Goal: Task Accomplishment & Management: Use online tool/utility

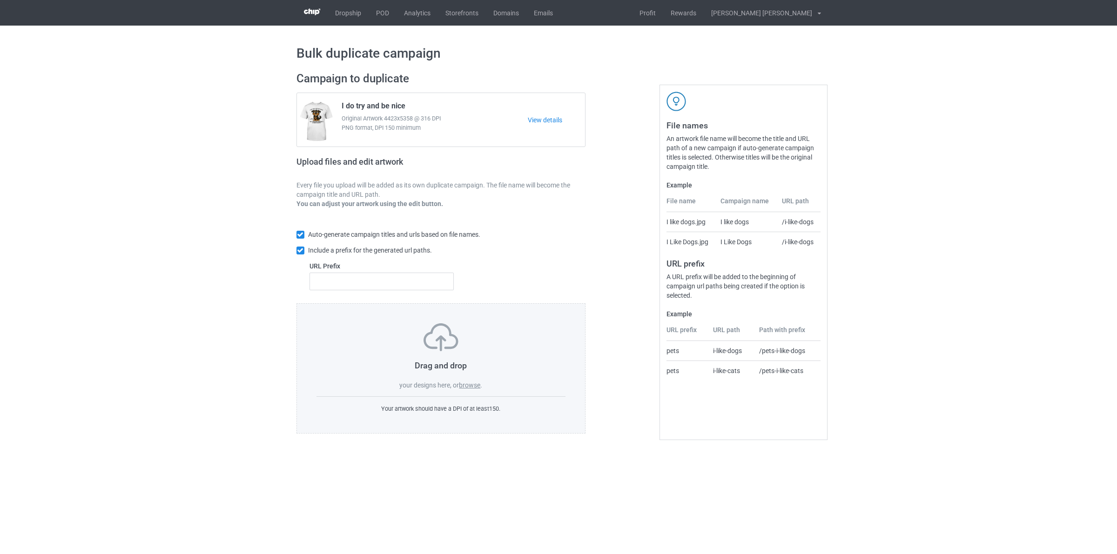
click at [475, 386] on label "browse" at bounding box center [469, 385] width 21 height 7
click at [0, 0] on input "browse" at bounding box center [0, 0] width 0 height 0
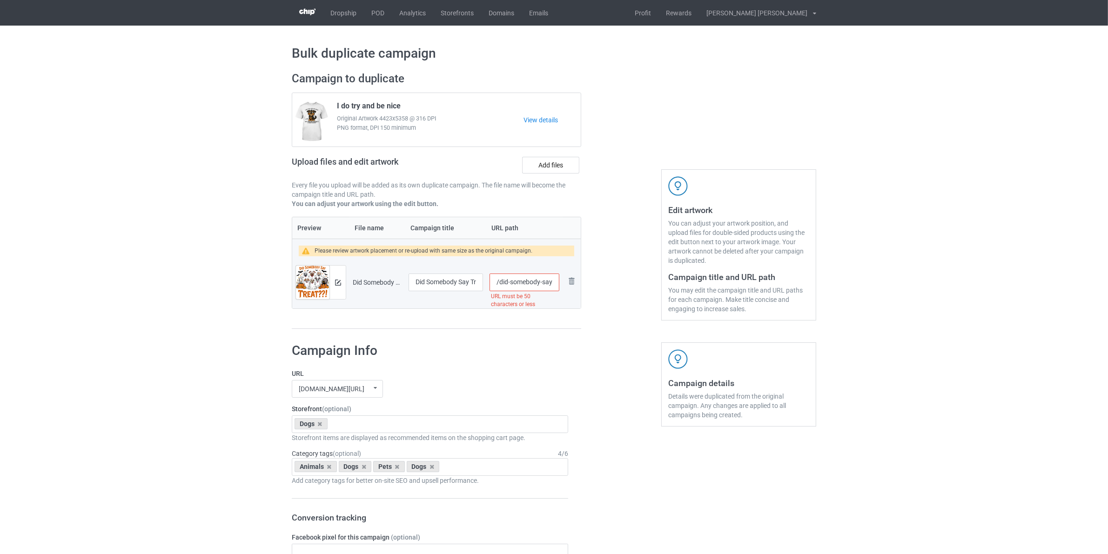
click at [499, 287] on input "/did-somebody-say-treat-ghost-dogs-halloween-costume-women-tshirt" at bounding box center [525, 283] width 70 height 18
drag, startPoint x: 554, startPoint y: 284, endPoint x: 675, endPoint y: 288, distance: 121.1
click at [667, 288] on div "Campaign to duplicate I do try and be nice Original Artwork 4423x5358 @ 316 DPI…" at bounding box center [554, 200] width 538 height 271
type input "/dogs-did-somebod"
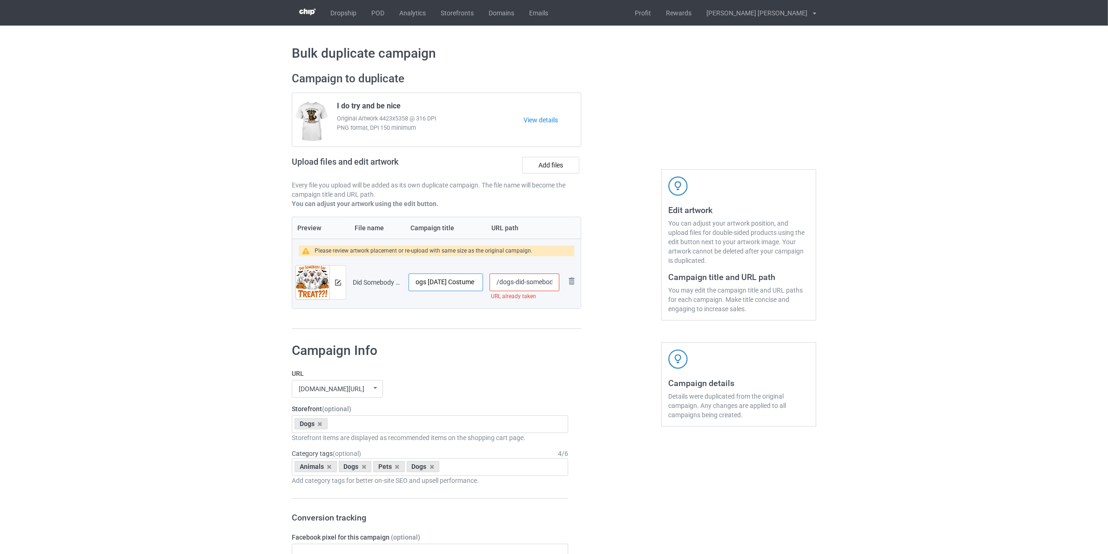
scroll to position [0, 149]
drag, startPoint x: 466, startPoint y: 283, endPoint x: 531, endPoint y: 286, distance: 65.3
click at [531, 285] on tr "Preview and edit artwork Did Somebody Say Treat Ghost Dogs Halloween Costume Wo…" at bounding box center [436, 283] width 289 height 52
click at [469, 285] on input "Did Somebody Say Treat Ghost Dogs Halloween Costume Women TShirt" at bounding box center [446, 283] width 74 height 18
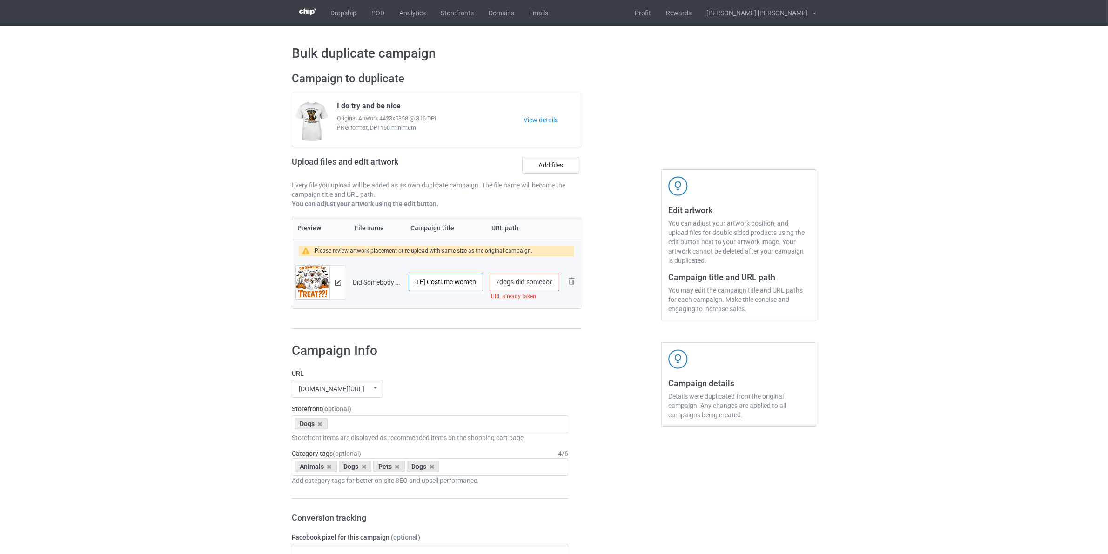
click at [463, 282] on input "Did Somebody Say Treat Ghost Dogs Halloween Costume Women" at bounding box center [446, 283] width 74 height 18
click at [463, 283] on input "Did Somebody Say Treat Ghost Dogs Halloween Costume" at bounding box center [446, 283] width 74 height 18
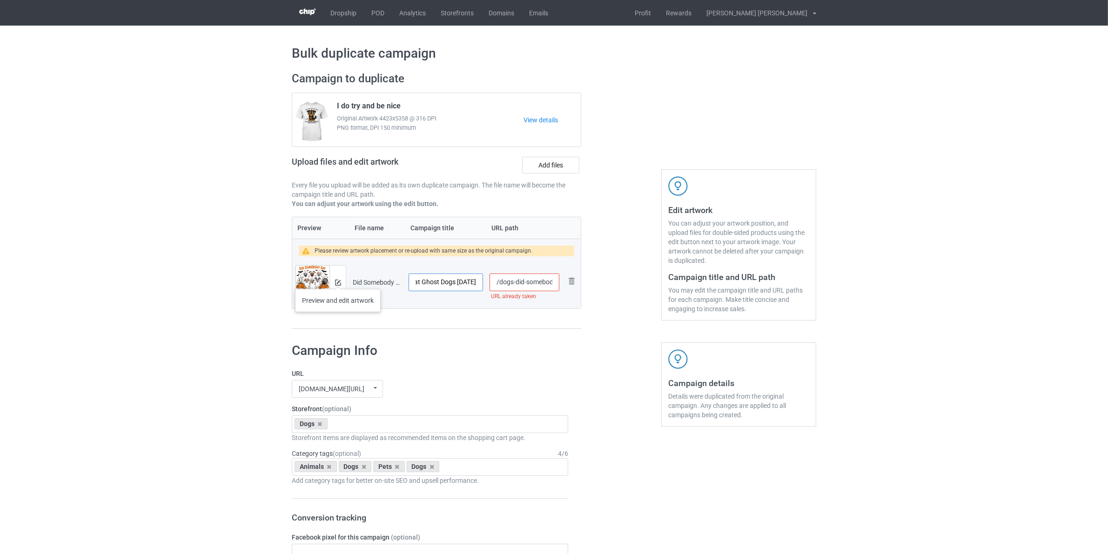
type input "Did Somebody Say Treat Ghost Dogs Halloween"
click at [338, 279] on button at bounding box center [338, 282] width 6 height 7
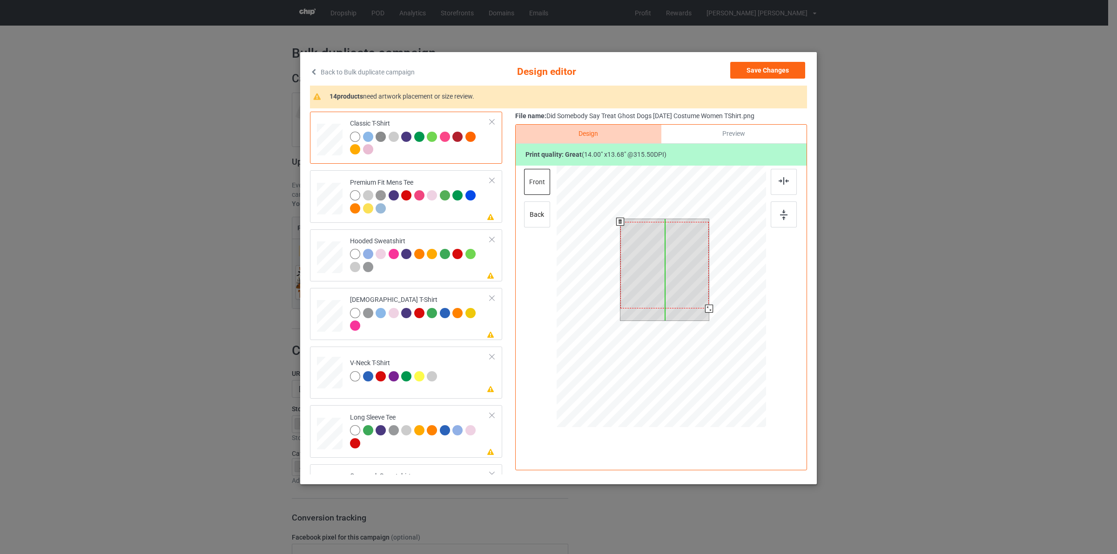
click at [653, 290] on div at bounding box center [665, 265] width 89 height 87
drag, startPoint x: 705, startPoint y: 305, endPoint x: 698, endPoint y: 305, distance: 7.0
click at [698, 304] on div at bounding box center [664, 265] width 81 height 79
click at [676, 280] on div at bounding box center [664, 262] width 81 height 79
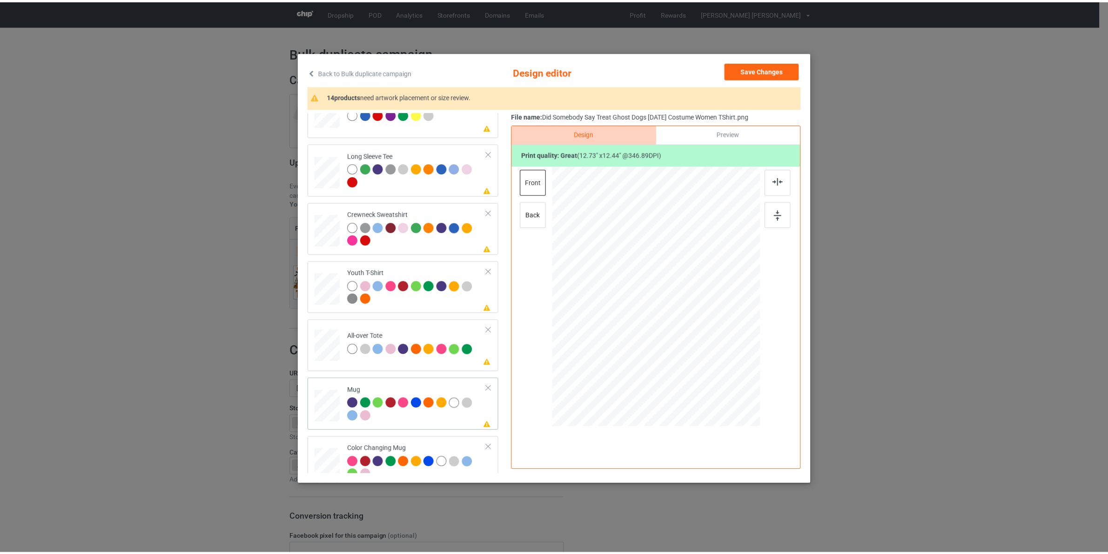
scroll to position [291, 0]
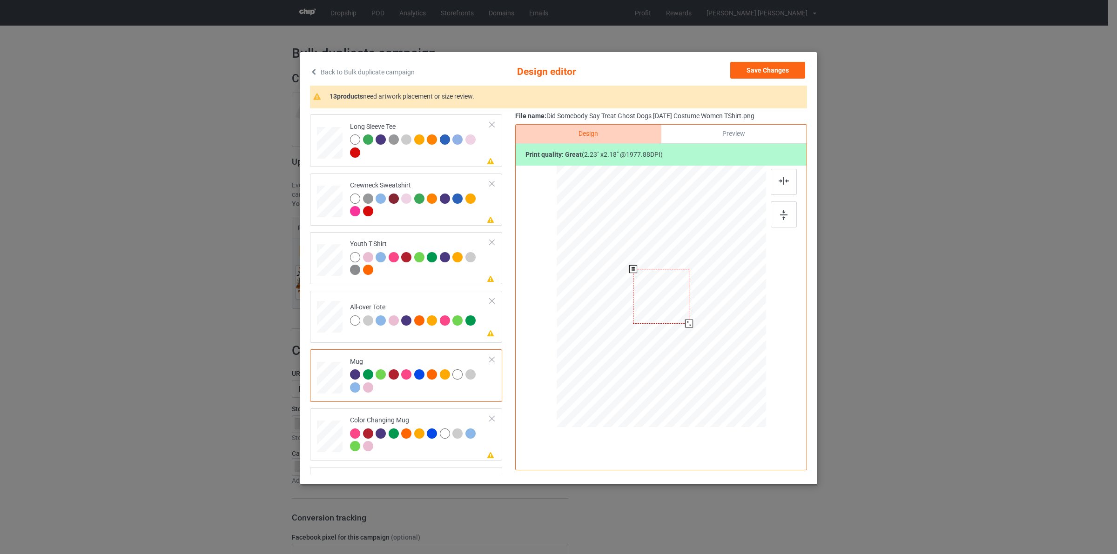
drag, startPoint x: 706, startPoint y: 309, endPoint x: 699, endPoint y: 306, distance: 7.5
click at [699, 306] on div at bounding box center [661, 296] width 209 height 87
drag, startPoint x: 732, startPoint y: 303, endPoint x: 730, endPoint y: 307, distance: 5.0
click at [730, 307] on div at bounding box center [718, 298] width 56 height 54
click at [755, 72] on button "Save Changes" at bounding box center [767, 70] width 75 height 17
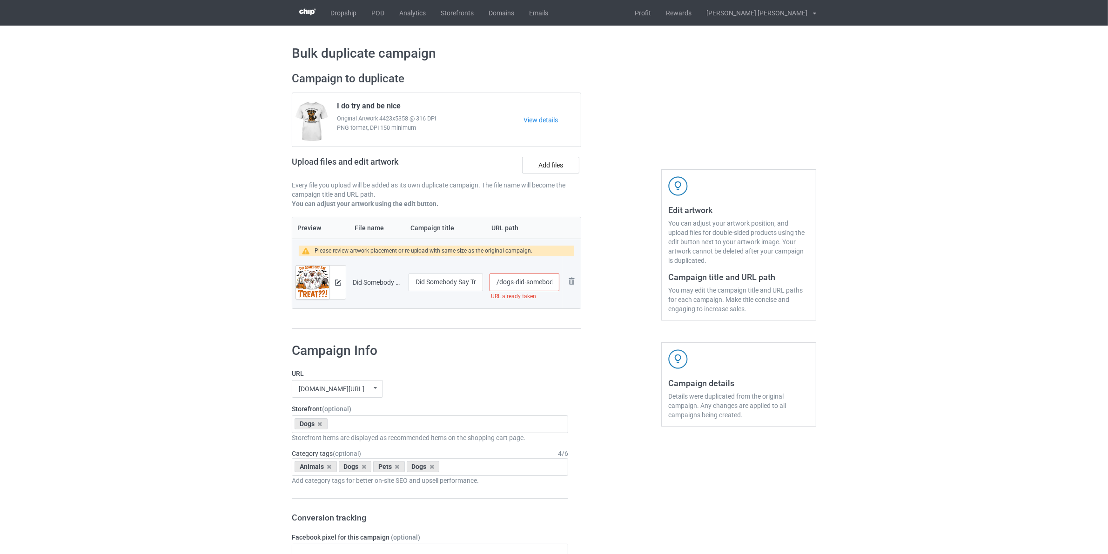
click at [554, 284] on input "/dogs-did-somebod" at bounding box center [525, 283] width 70 height 18
click at [551, 282] on input "/dogs-did-somebod" at bounding box center [525, 283] width 70 height 18
click at [553, 284] on input "/dogs-did-somebod" at bounding box center [525, 283] width 70 height 18
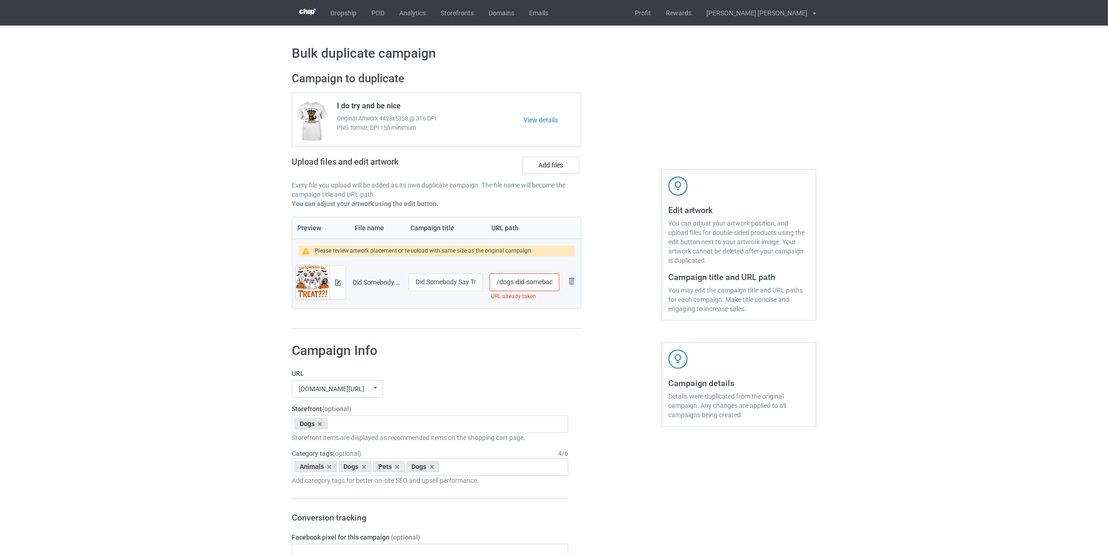
click at [555, 284] on input "/dogs-did-somebod" at bounding box center [525, 283] width 70 height 18
drag, startPoint x: 546, startPoint y: 282, endPoint x: 575, endPoint y: 284, distance: 29.4
click at [575, 284] on tr "Preview and edit artwork Did Somebody Say Treat Ghost Dogs Halloween Costume Wo…" at bounding box center [436, 283] width 289 height 52
click at [550, 284] on input "/dogs-did-somebod" at bounding box center [525, 283] width 70 height 18
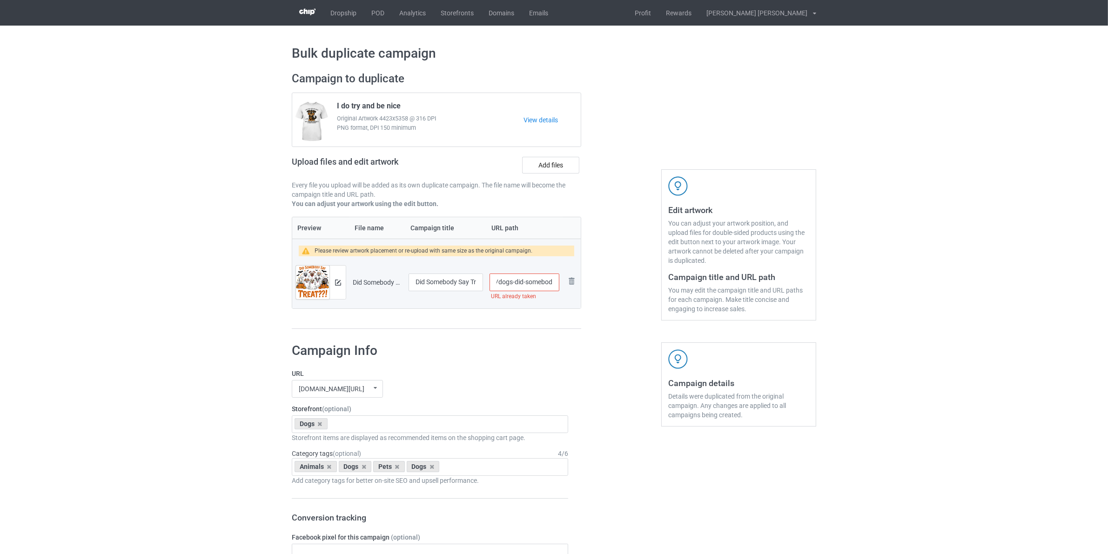
click at [550, 284] on input "/dogs-did-somebod" at bounding box center [525, 283] width 70 height 18
click at [548, 283] on input "/dogs-did-somebd" at bounding box center [525, 283] width 70 height 18
type input "/dogs-did-somebd"
click at [560, 351] on h1 "Campaign Info" at bounding box center [430, 351] width 277 height 17
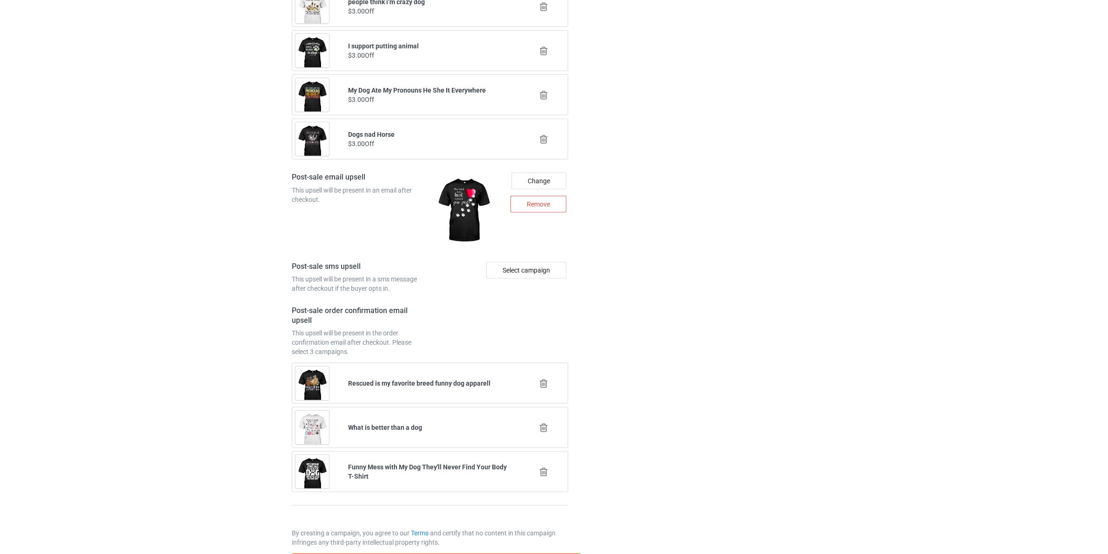
scroll to position [1151, 0]
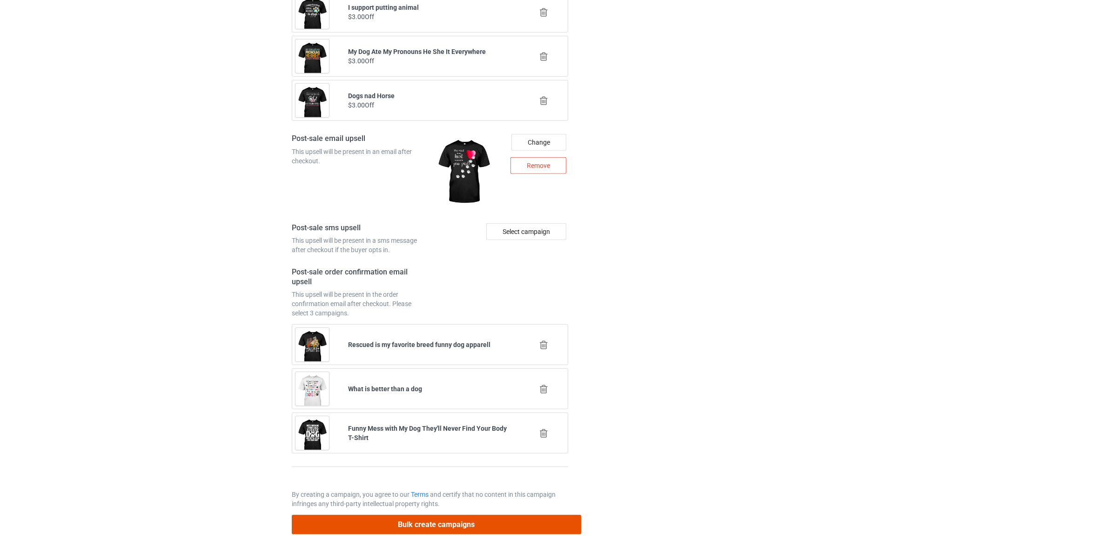
click at [428, 532] on button "Bulk create campaigns" at bounding box center [437, 524] width 290 height 19
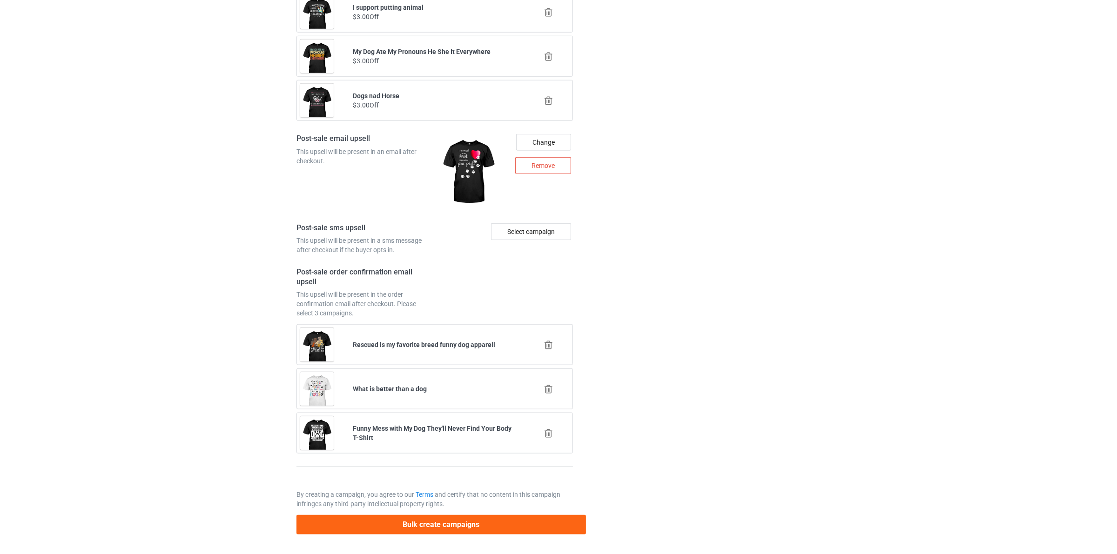
scroll to position [0, 0]
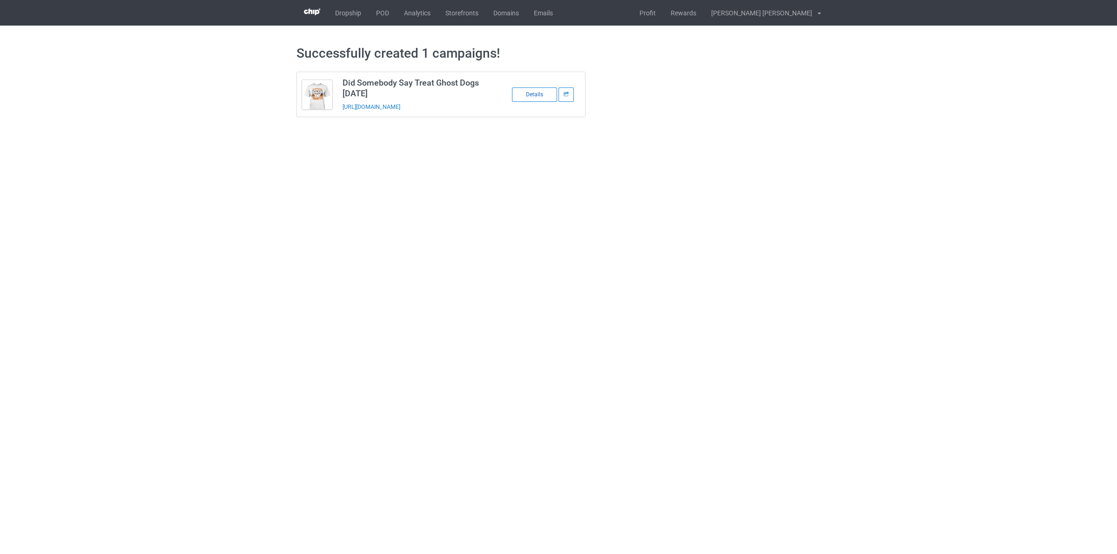
click at [529, 92] on div "Details" at bounding box center [534, 95] width 45 height 14
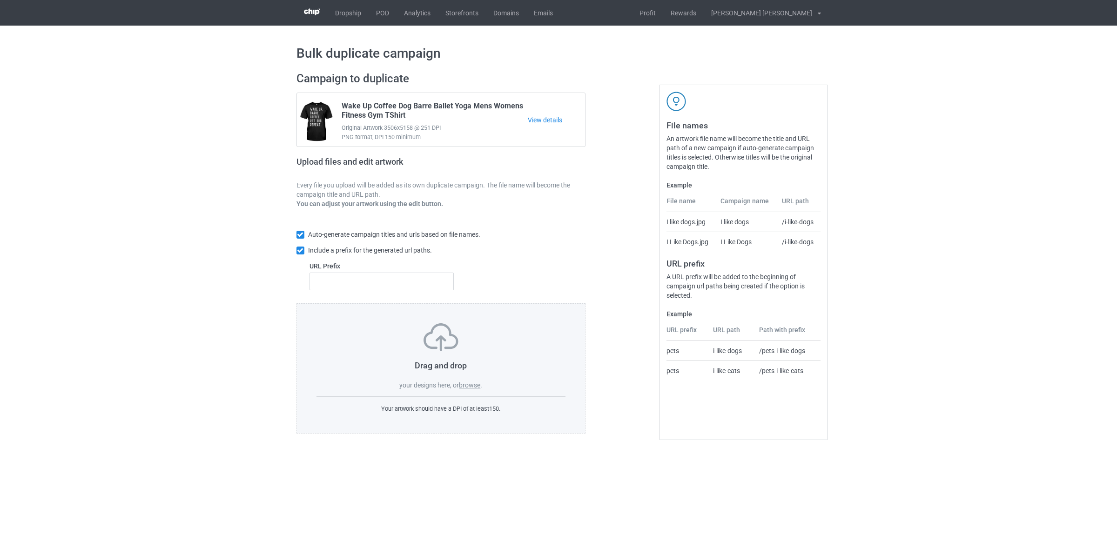
click at [472, 392] on div "Drag and drop your designs here, or browse . Your artwork should have a DPI of …" at bounding box center [442, 369] width 290 height 130
click at [468, 382] on label "browse" at bounding box center [469, 385] width 21 height 7
click at [0, 0] on input "browse" at bounding box center [0, 0] width 0 height 0
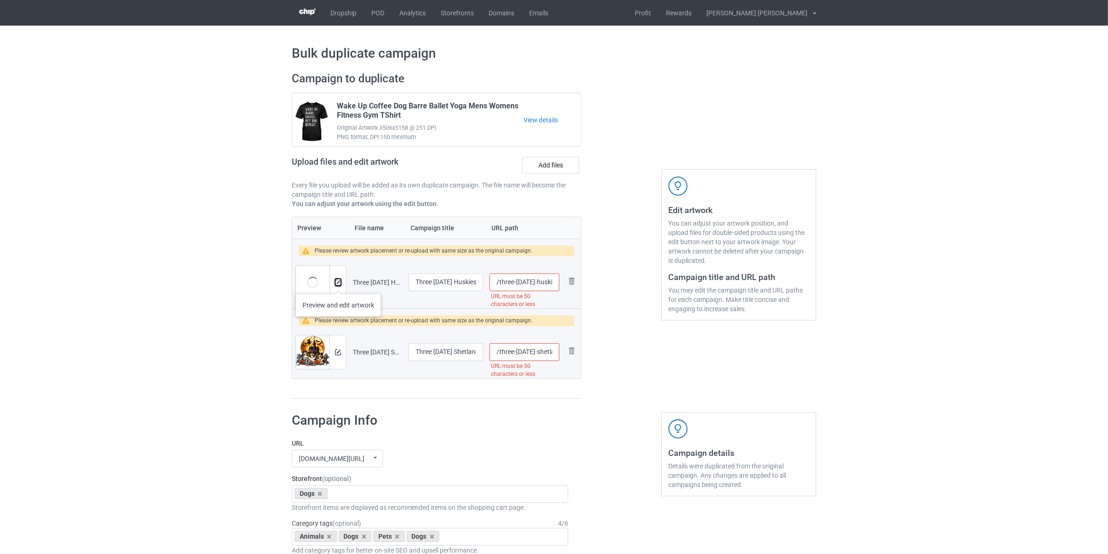
click at [338, 284] on img at bounding box center [338, 283] width 6 height 6
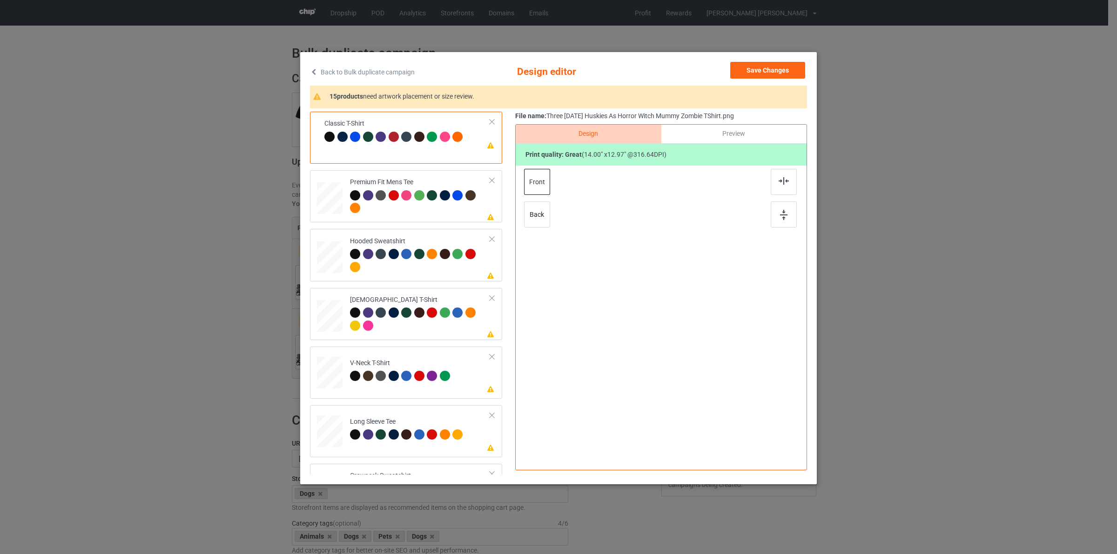
scroll to position [513, 0]
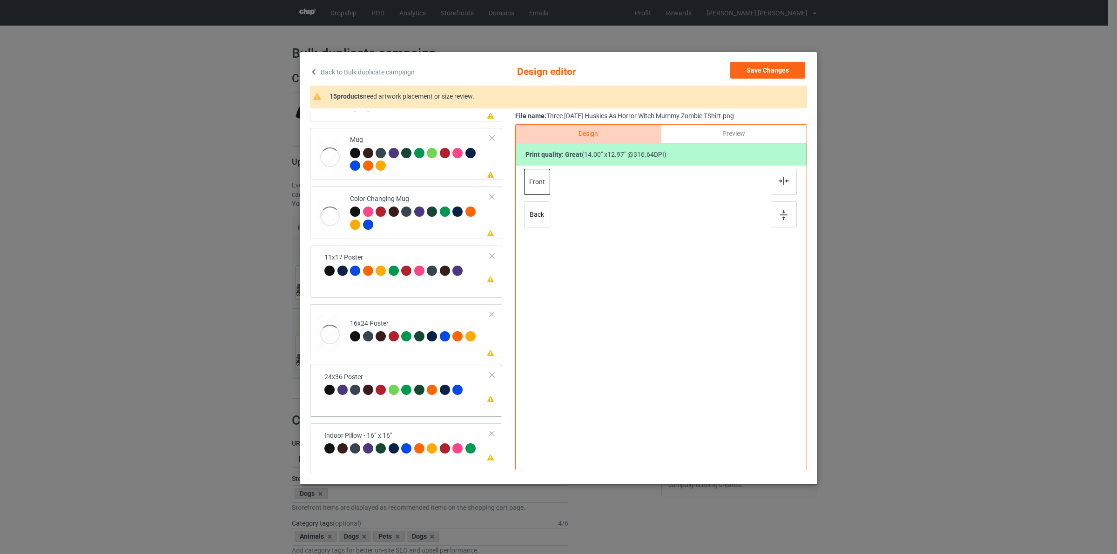
click at [401, 398] on div at bounding box center [407, 391] width 13 height 13
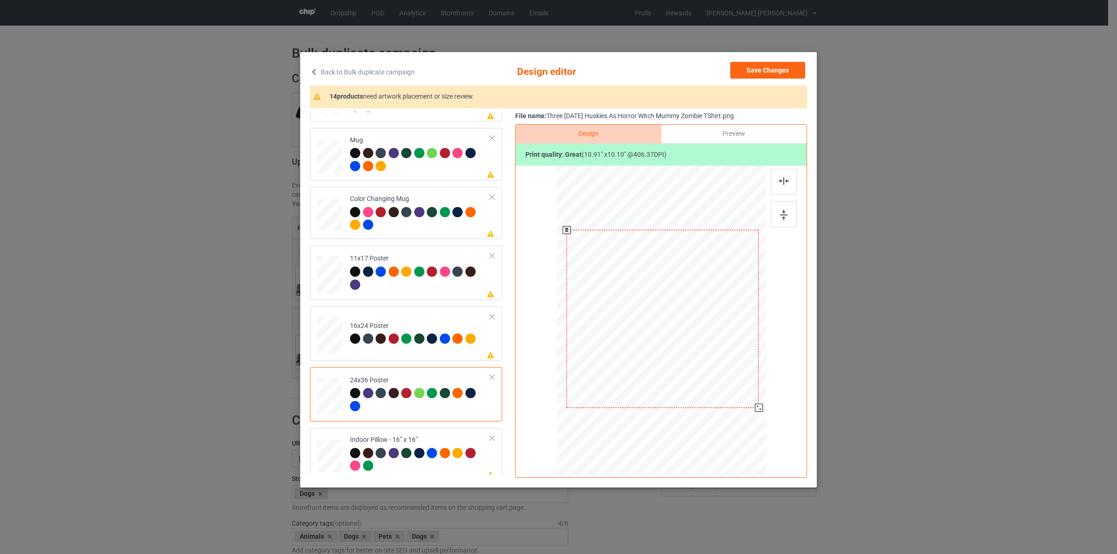
drag, startPoint x: 722, startPoint y: 371, endPoint x: 660, endPoint y: 348, distance: 66.9
click at [752, 412] on div at bounding box center [663, 319] width 200 height 301
click at [350, 212] on div at bounding box center [355, 212] width 10 height 10
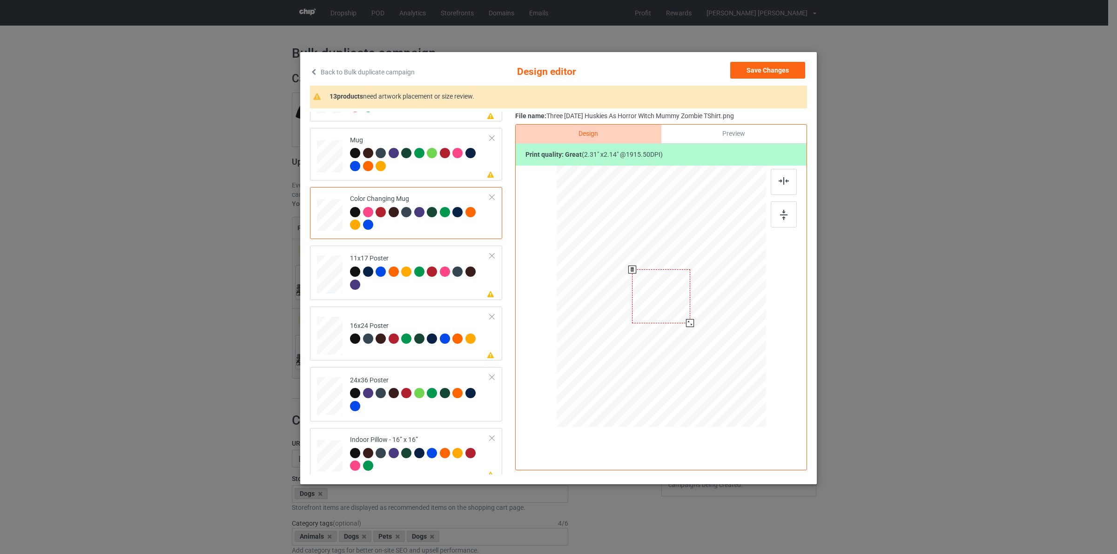
drag, startPoint x: 722, startPoint y: 356, endPoint x: 696, endPoint y: 316, distance: 48.4
click at [696, 316] on div at bounding box center [661, 296] width 209 height 87
drag, startPoint x: 665, startPoint y: 308, endPoint x: 695, endPoint y: 308, distance: 30.3
click at [722, 310] on div at bounding box center [719, 297] width 58 height 54
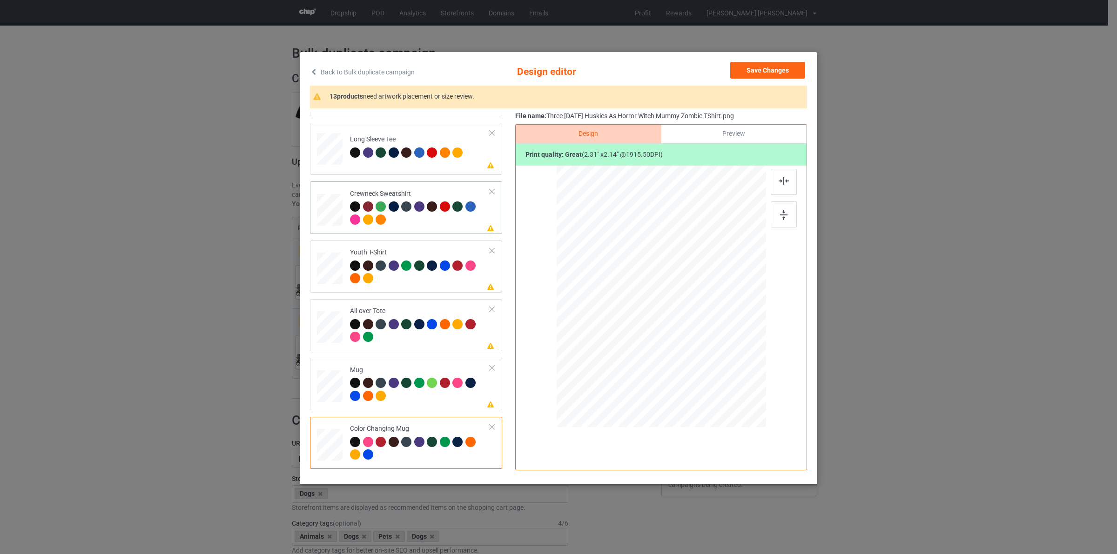
scroll to position [280, 0]
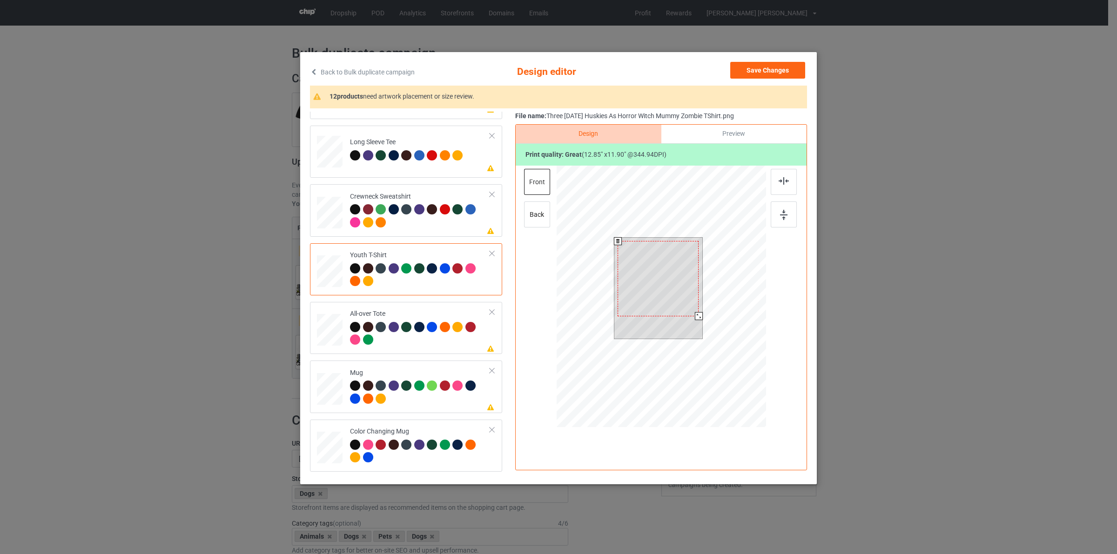
drag, startPoint x: 700, startPoint y: 321, endPoint x: 682, endPoint y: 314, distance: 18.6
click at [694, 320] on div at bounding box center [658, 288] width 88 height 101
click at [671, 296] on div at bounding box center [658, 278] width 81 height 75
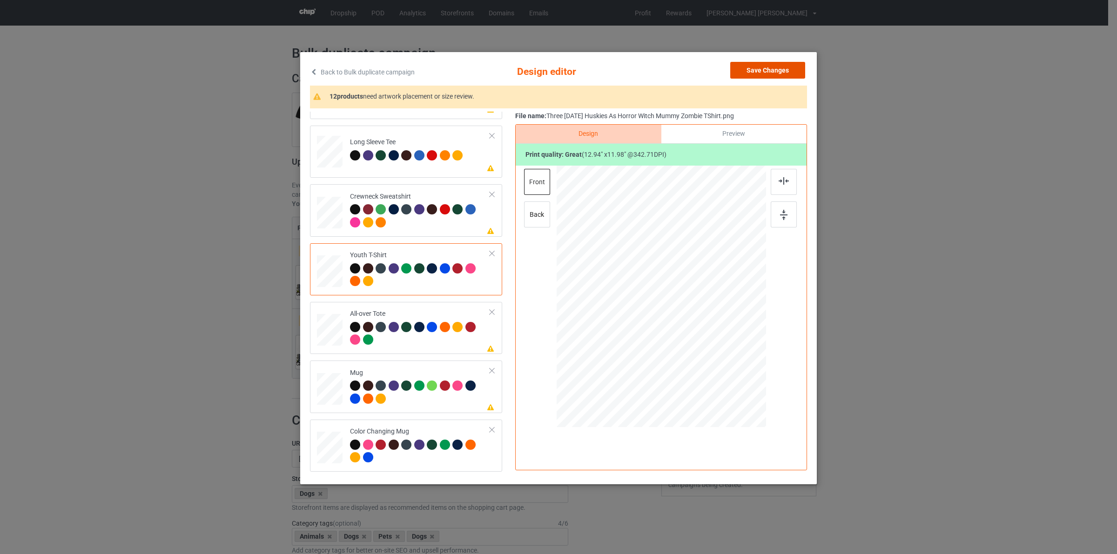
click at [790, 67] on button "Save Changes" at bounding box center [767, 70] width 75 height 17
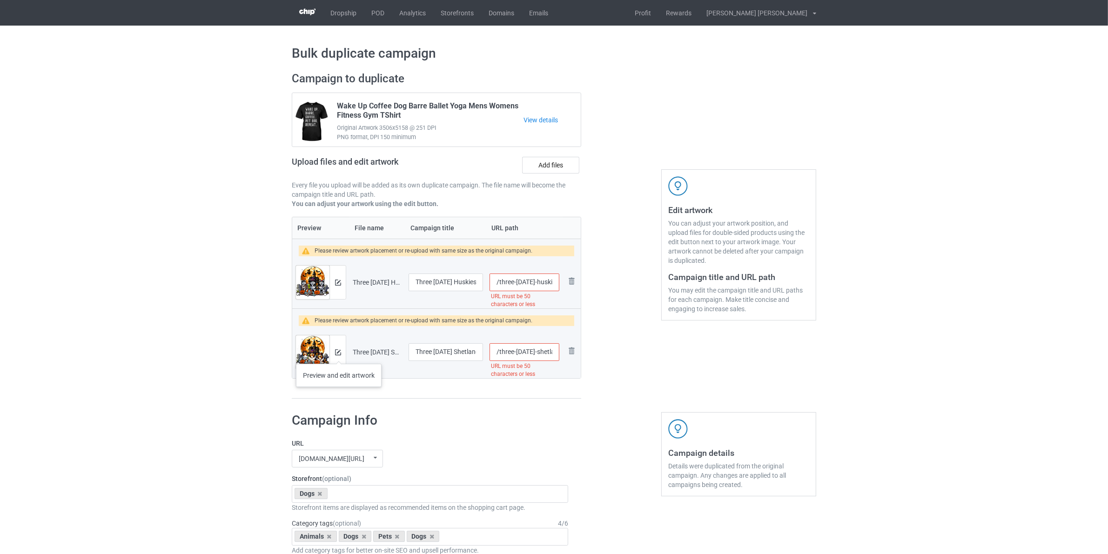
click at [340, 359] on div at bounding box center [338, 353] width 16 height 34
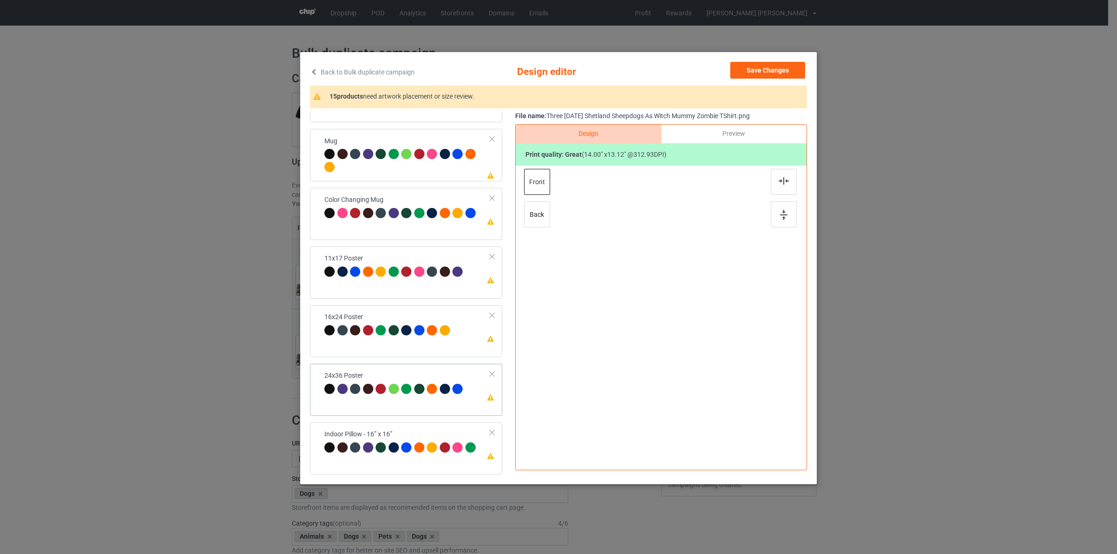
click at [431, 383] on div "24x36 Poster" at bounding box center [394, 382] width 141 height 22
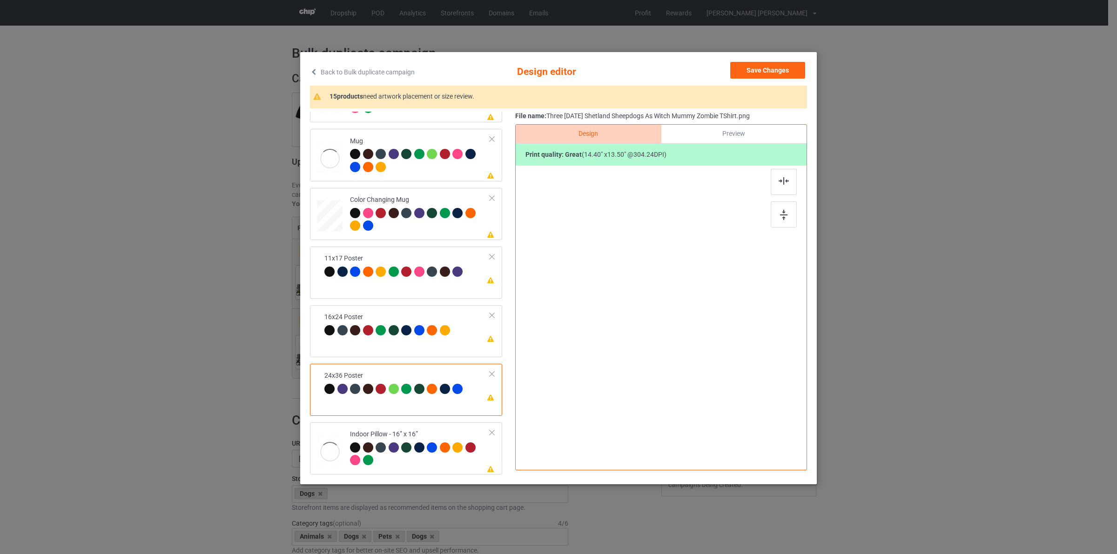
scroll to position [513, 0]
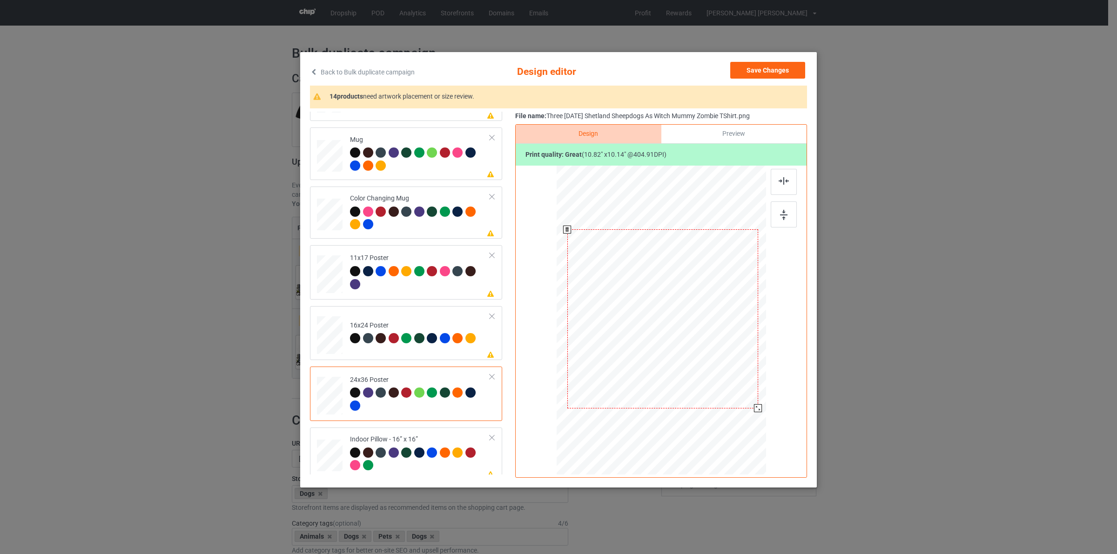
drag, startPoint x: 725, startPoint y: 375, endPoint x: 749, endPoint y: 420, distance: 51.0
click at [749, 420] on div at bounding box center [663, 319] width 200 height 301
click at [344, 231] on tr "Please review artwork placement Color Changing Mug" at bounding box center [406, 212] width 178 height 45
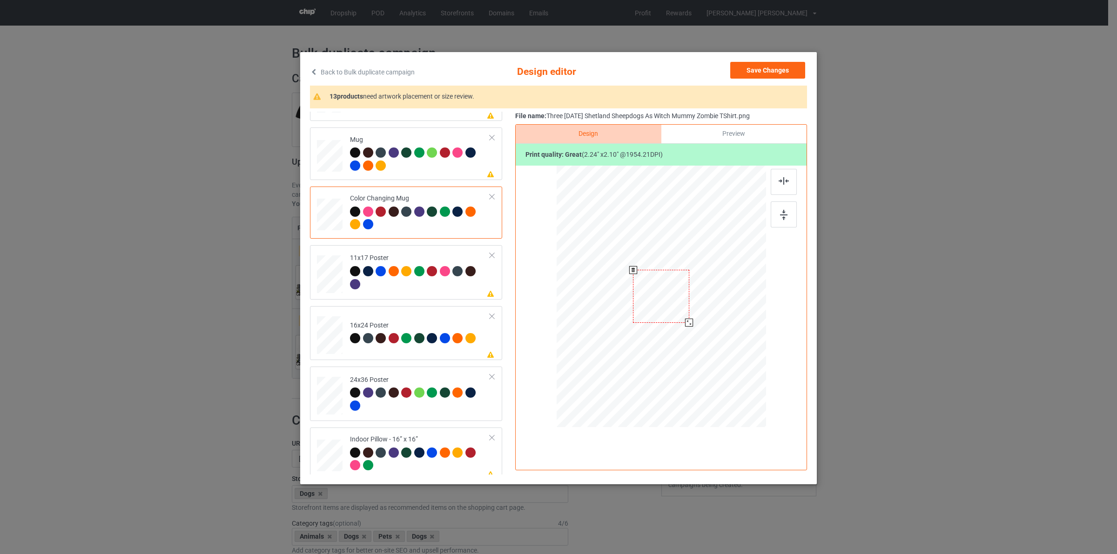
click at [698, 303] on div at bounding box center [661, 296] width 209 height 87
click at [731, 299] on div at bounding box center [718, 299] width 56 height 53
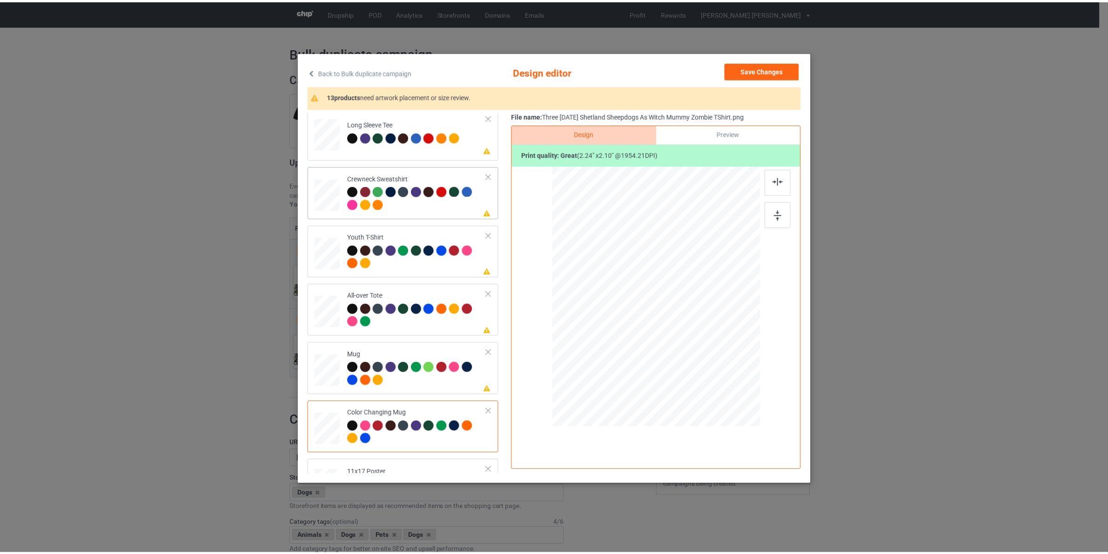
scroll to position [290, 0]
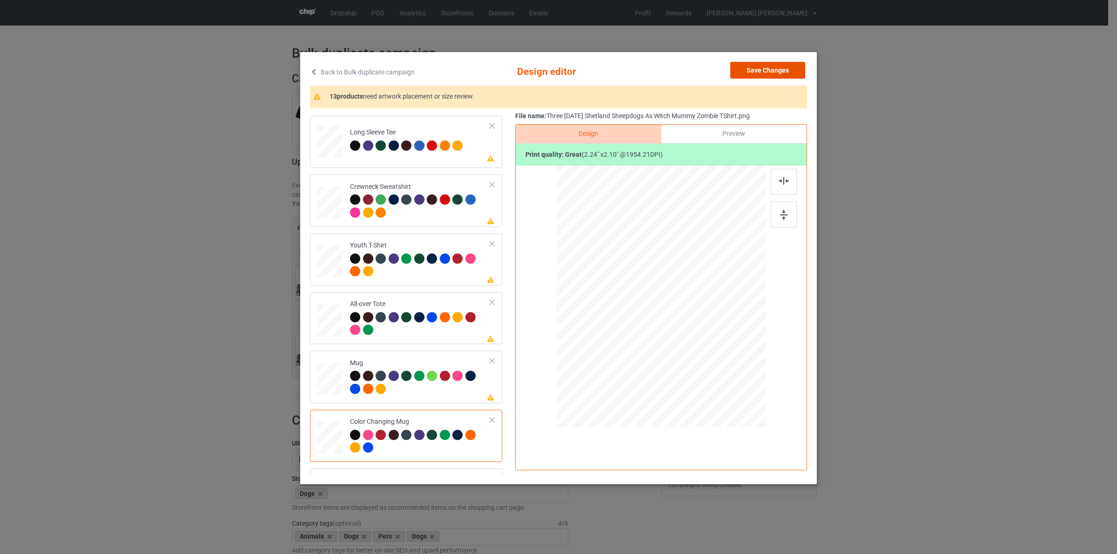
click at [772, 68] on button "Save Changes" at bounding box center [767, 70] width 75 height 17
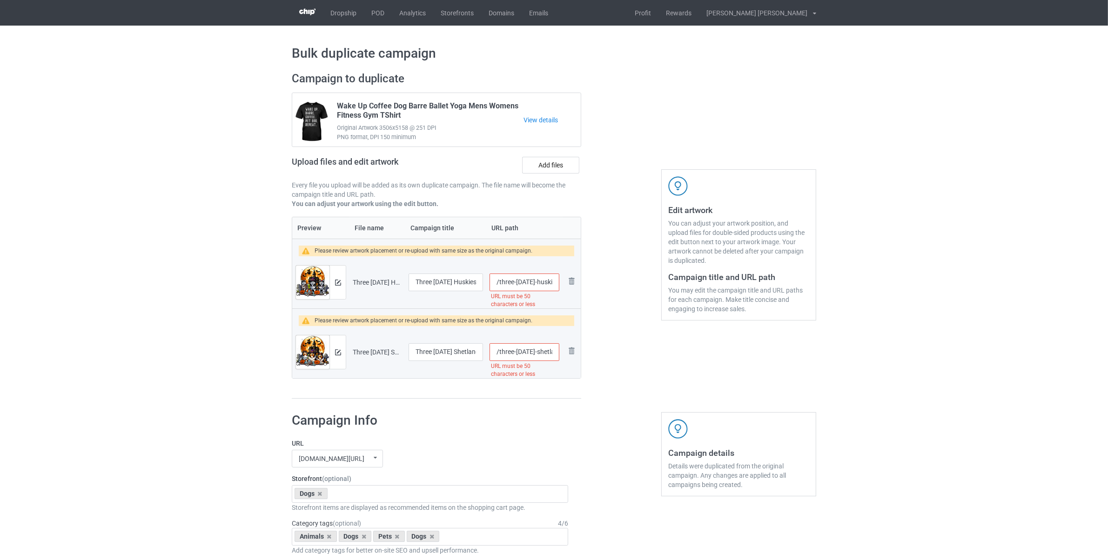
click at [499, 284] on input "/three-[DATE]-huskies-as-horror-witch-mummy-zombie-tshirt" at bounding box center [525, 283] width 70 height 18
type input "/dogs-three-[DATE]-huskies-as-horror-witch-mummy-zombie-tshirt"
click at [500, 355] on input "/three-[DATE]-shetland-sheepdogs-as-witch-mummy-zombie-tshirt" at bounding box center [525, 353] width 70 height 18
type input "/dogs-three-[DATE]-shetland-sheepdogs-as-witch-mummy-zombie-tshirt"
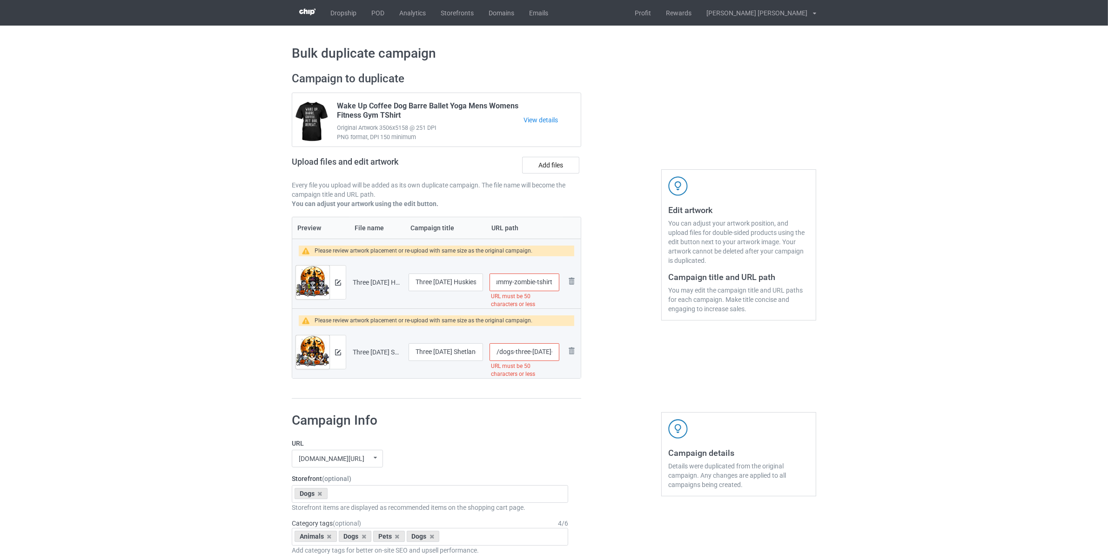
drag, startPoint x: 552, startPoint y: 282, endPoint x: 653, endPoint y: 313, distance: 105.6
click at [653, 313] on div "Campaign to duplicate Wake Up Coffee Dog Barre Ballet Yoga Mens Womens Fitness …" at bounding box center [554, 235] width 538 height 341
type input "/dogs-three-hallow"
drag, startPoint x: 555, startPoint y: 351, endPoint x: 599, endPoint y: 367, distance: 46.8
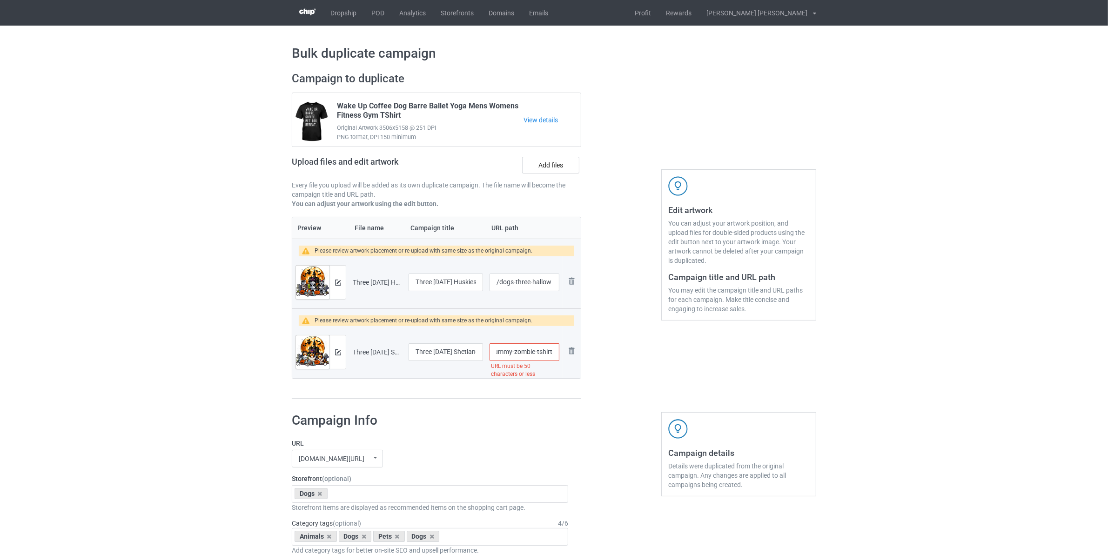
click at [594, 364] on div "Campaign to duplicate Wake Up Coffee Dog Barre Ballet Yoga Mens Womens Fitness …" at bounding box center [554, 235] width 538 height 341
type input "/dogs-three-hallowe"
click at [624, 359] on div at bounding box center [621, 235] width 67 height 341
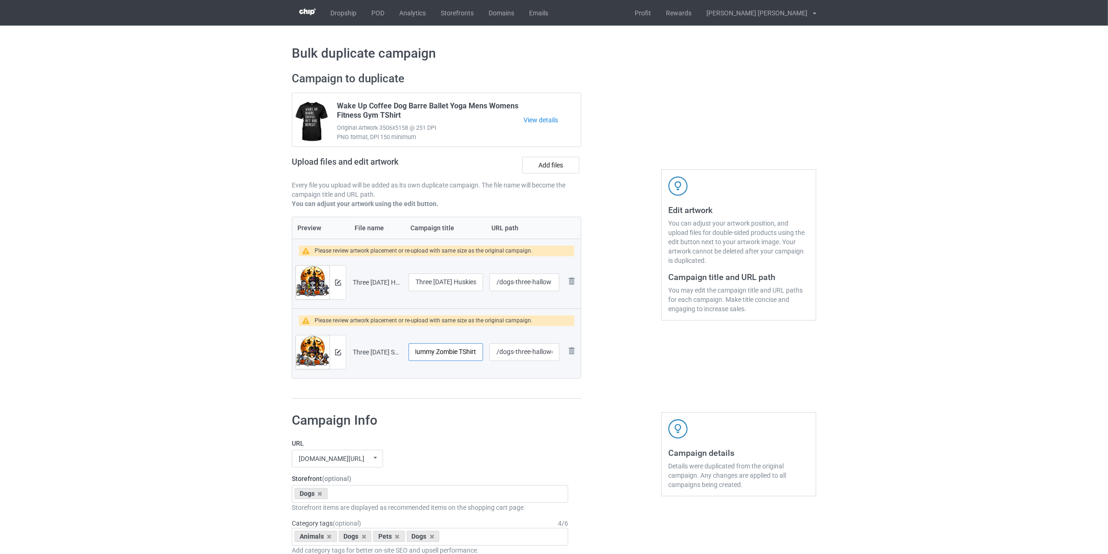
scroll to position [0, 145]
drag, startPoint x: 457, startPoint y: 353, endPoint x: 508, endPoint y: 363, distance: 52.2
click at [508, 363] on tr "Preview and edit artwork Three [DATE] Shetland Sheepdogs As Witch Mummy Zombie …" at bounding box center [436, 352] width 289 height 52
click at [467, 352] on input "Three [DATE] Shetland Sheepdogs As Witch Mummy Zombie TShirt" at bounding box center [446, 353] width 74 height 18
click at [467, 351] on input "Three [DATE] Shetland Sheepdogs As Witch Mummy Zombie TShirt" at bounding box center [446, 353] width 74 height 18
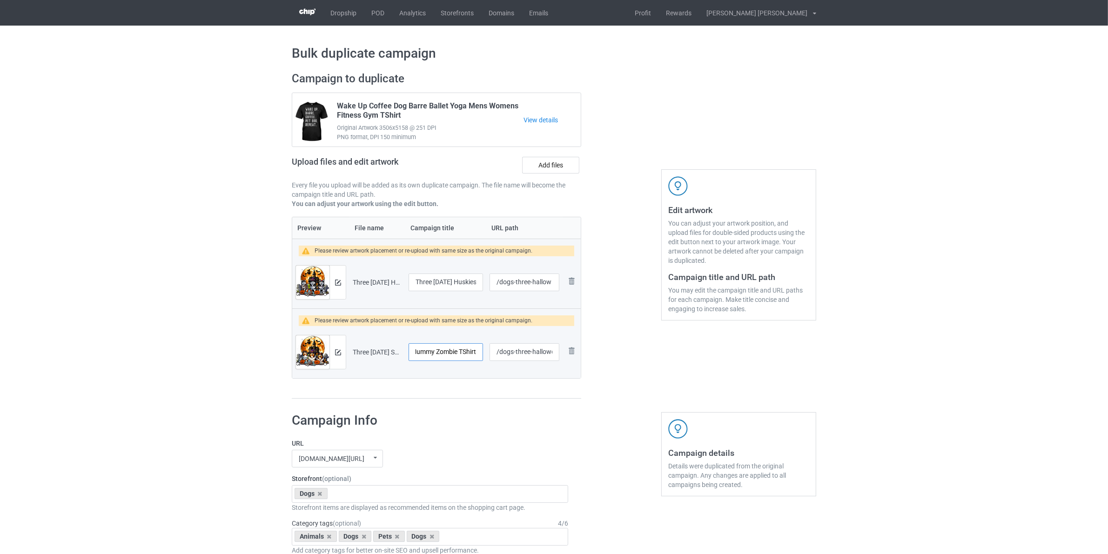
click at [467, 351] on input "Three [DATE] Shetland Sheepdogs As Witch Mummy Zombie TShirt" at bounding box center [446, 353] width 74 height 18
click at [467, 352] on input "Three [DATE] Shetland Sheepdogs As Witch Mummy Zombie TShirt" at bounding box center [446, 353] width 74 height 18
drag, startPoint x: 457, startPoint y: 351, endPoint x: 520, endPoint y: 376, distance: 67.3
click at [510, 371] on tr "Preview and edit artwork Three [DATE] Shetland Sheepdogs As Witch Mummy Zombie …" at bounding box center [436, 352] width 289 height 52
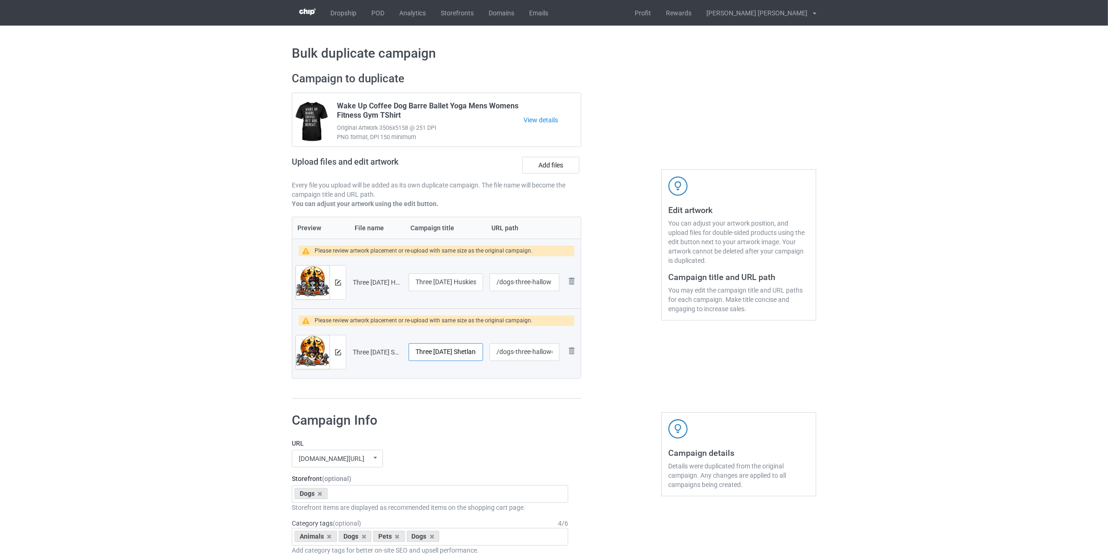
drag, startPoint x: 430, startPoint y: 348, endPoint x: 396, endPoint y: 348, distance: 34.0
click at [396, 348] on tr "Preview and edit artwork Three [DATE] Shetland Sheepdogs As Witch Mummy Zombie …" at bounding box center [436, 352] width 289 height 52
type input "Three [DATE] Shetland Sheepdogs As Witch Mummy Zombie"
click at [468, 277] on input "Three [DATE] Huskies As Horror Witch Mummy Zombie TShirt" at bounding box center [446, 283] width 74 height 18
click at [426, 283] on input "Three [DATE] Huskies As Horror Witch Mummy Zombie TShirt" at bounding box center [446, 283] width 74 height 18
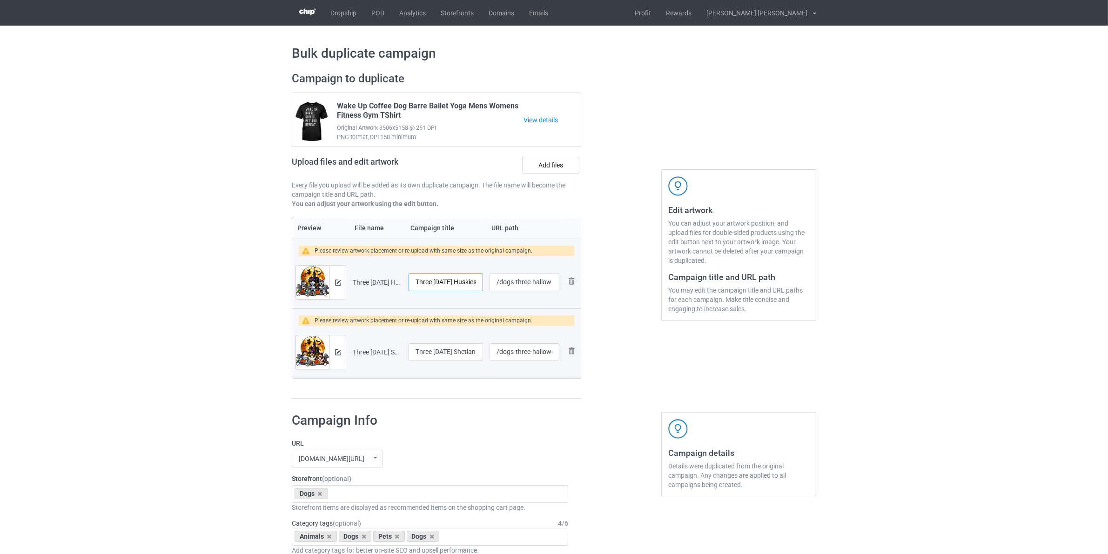
click at [426, 283] on input "Three [DATE] Huskies As Horror Witch Mummy Zombie TShirt" at bounding box center [446, 283] width 74 height 18
type input "[DATE] Huskies As Horror Witch Mummy Zombie TShirt"
click at [424, 352] on input "Three [DATE] Shetland Sheepdogs As Witch Mummy Zombie" at bounding box center [446, 353] width 74 height 18
type input "[DATE] Shetland Sheepdogs As Witch Mummy Zombie"
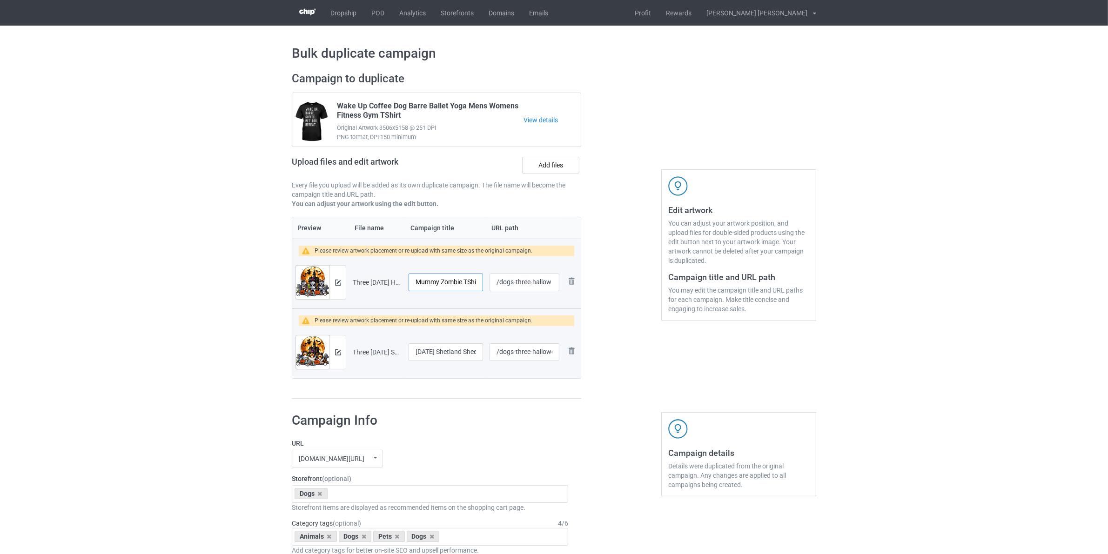
scroll to position [0, 111]
drag, startPoint x: 478, startPoint y: 281, endPoint x: 489, endPoint y: 285, distance: 11.5
click at [489, 285] on tr "Preview and edit artwork Three [DATE] Huskies As Horror Witch Mummy Zombie TShi…" at bounding box center [436, 283] width 289 height 52
click at [470, 284] on input "[DATE] Huskies As Horror Witch Mummy Zombie TShirt" at bounding box center [446, 283] width 74 height 18
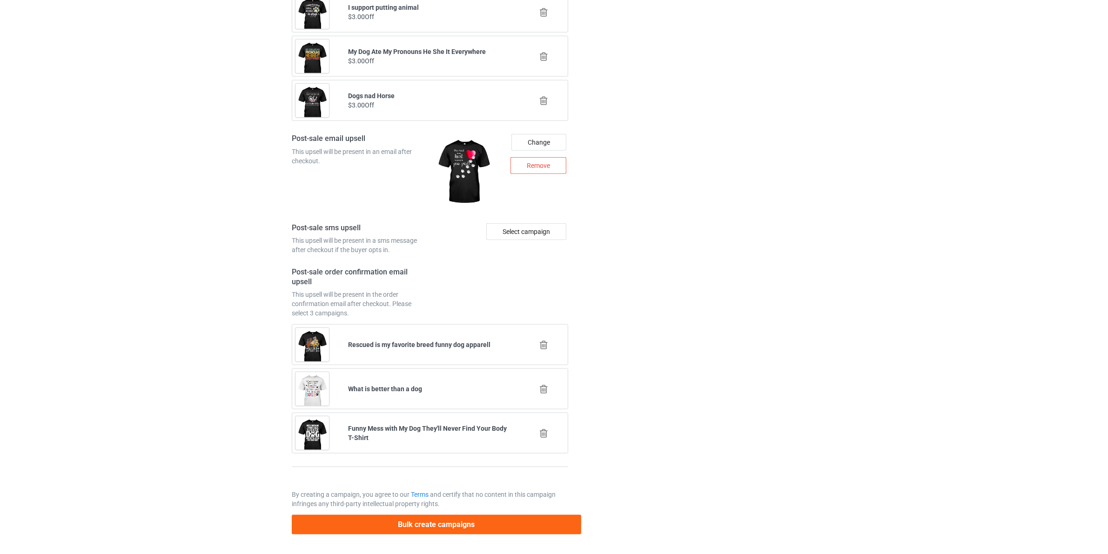
scroll to position [174, 0]
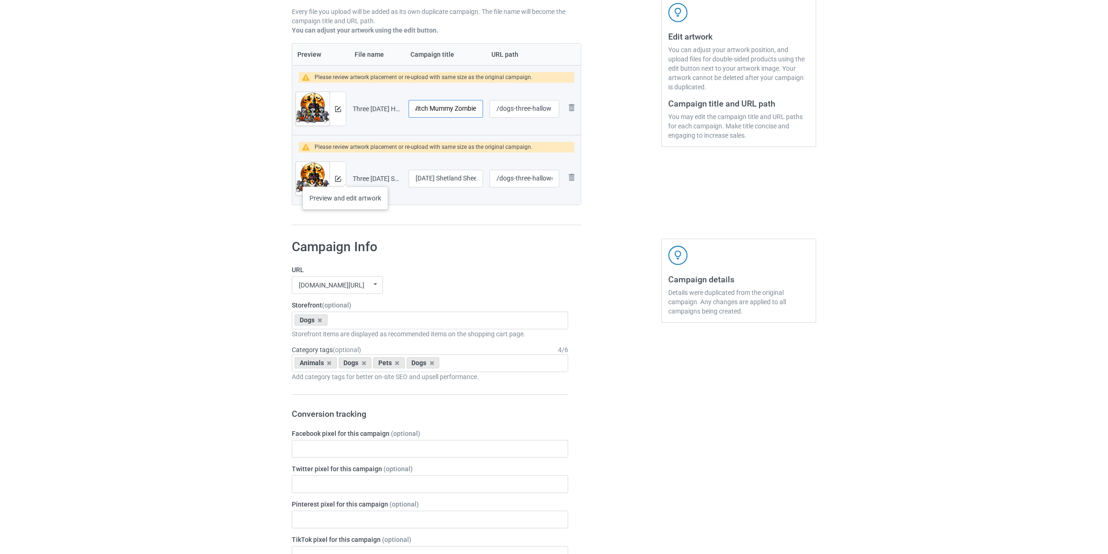
type input "[DATE] Huskies As Horror Witch Mummy Zombie"
click at [338, 182] on button at bounding box center [338, 178] width 6 height 7
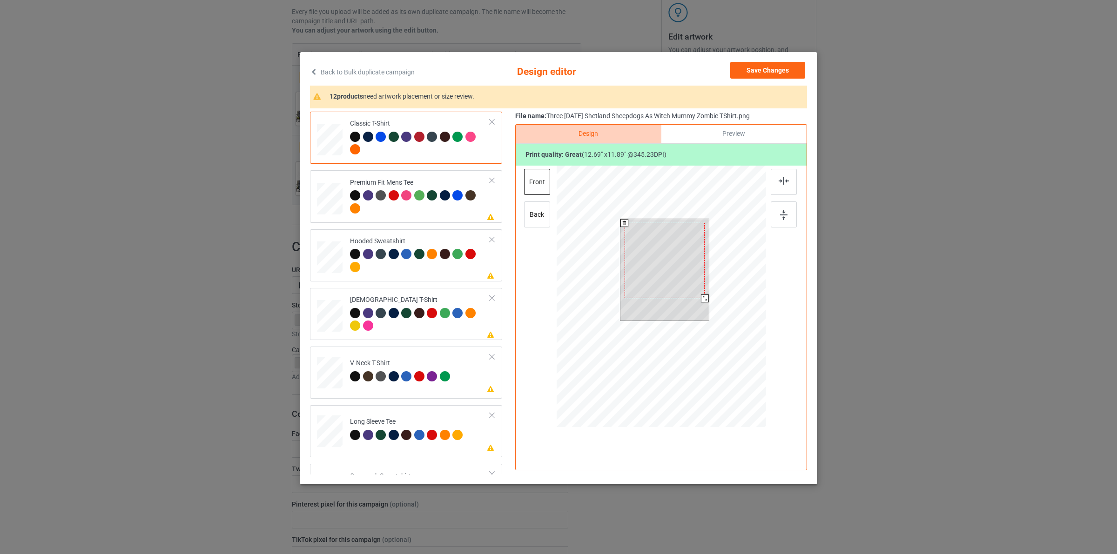
drag, startPoint x: 706, startPoint y: 303, endPoint x: 699, endPoint y: 301, distance: 7.1
click at [699, 301] on div at bounding box center [665, 269] width 89 height 101
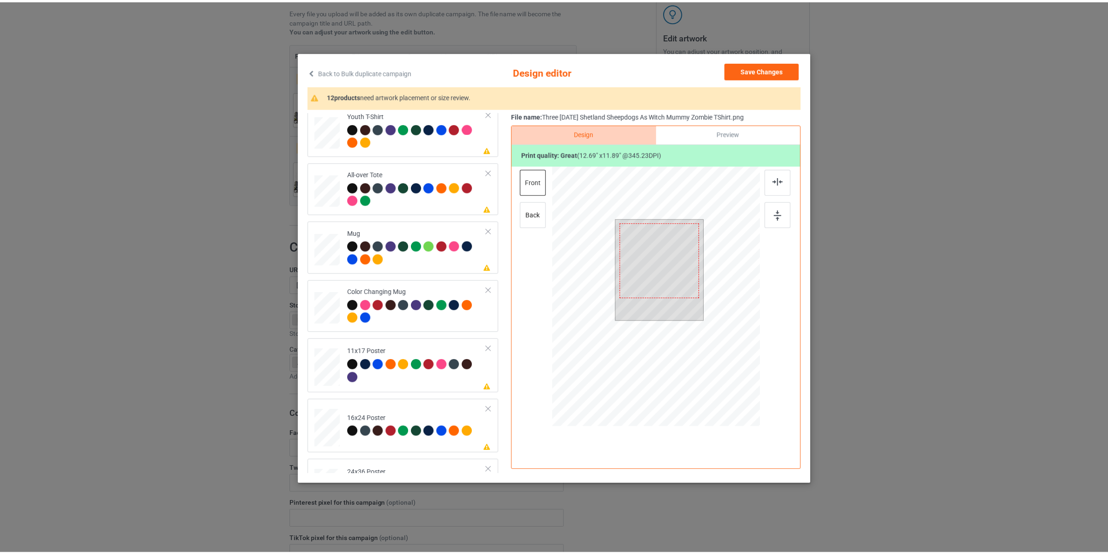
scroll to position [522, 0]
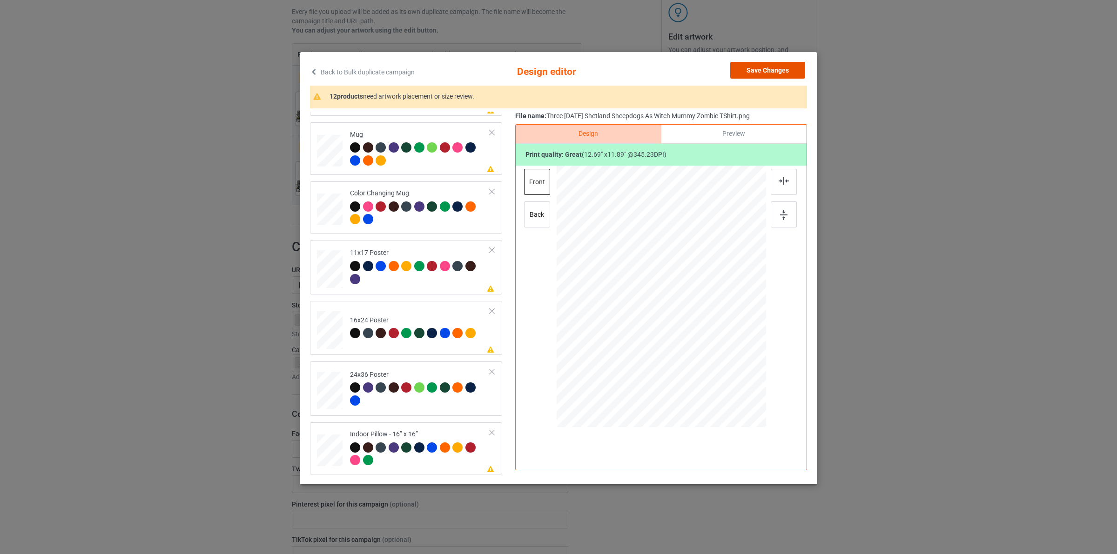
click at [764, 74] on button "Save Changes" at bounding box center [767, 70] width 75 height 17
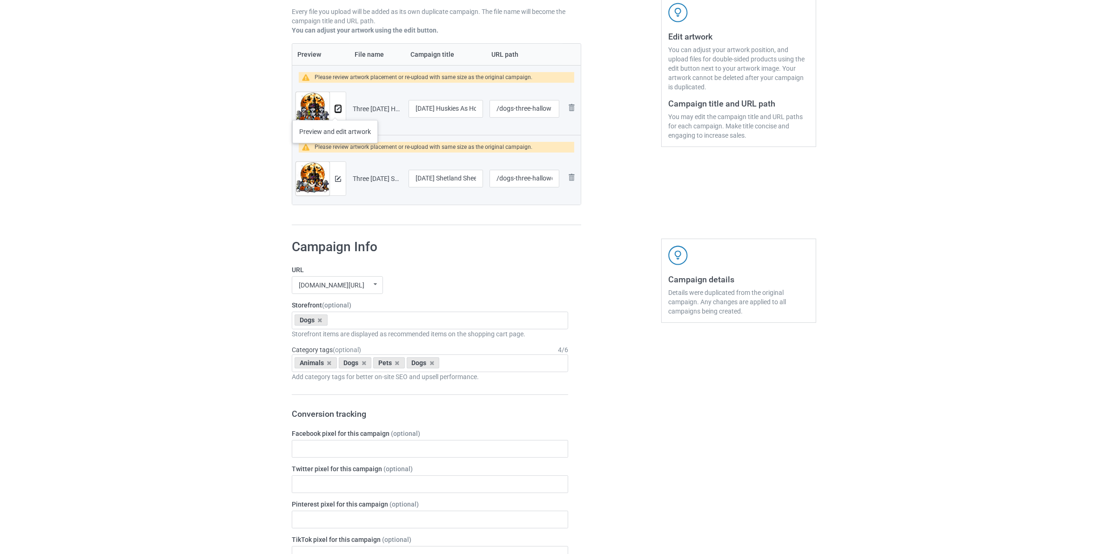
click at [336, 111] on img at bounding box center [338, 109] width 6 height 6
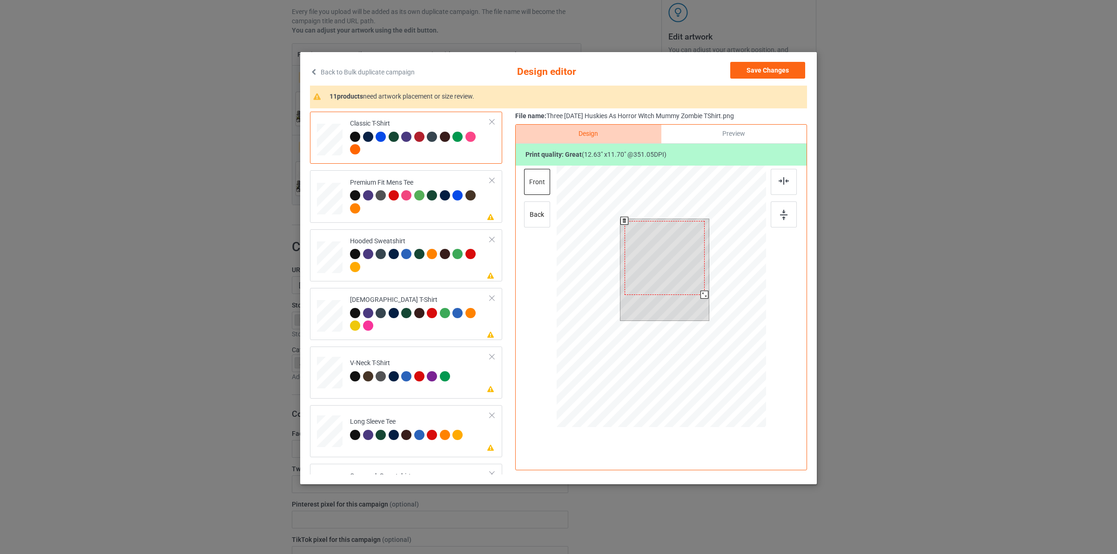
click at [701, 297] on div at bounding box center [705, 295] width 8 height 8
click at [786, 65] on button "Save Changes" at bounding box center [767, 70] width 75 height 17
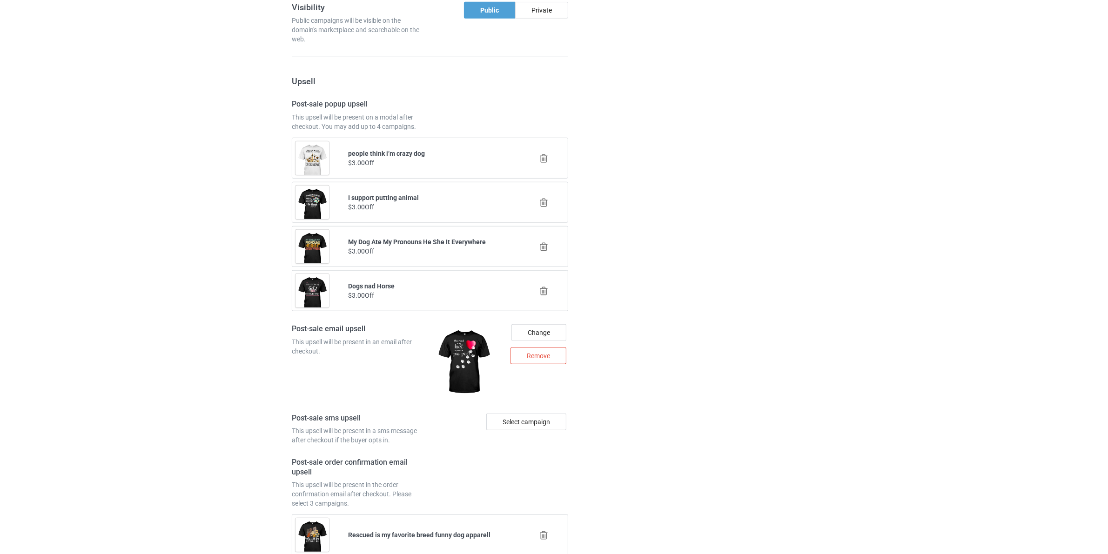
scroll to position [1221, 0]
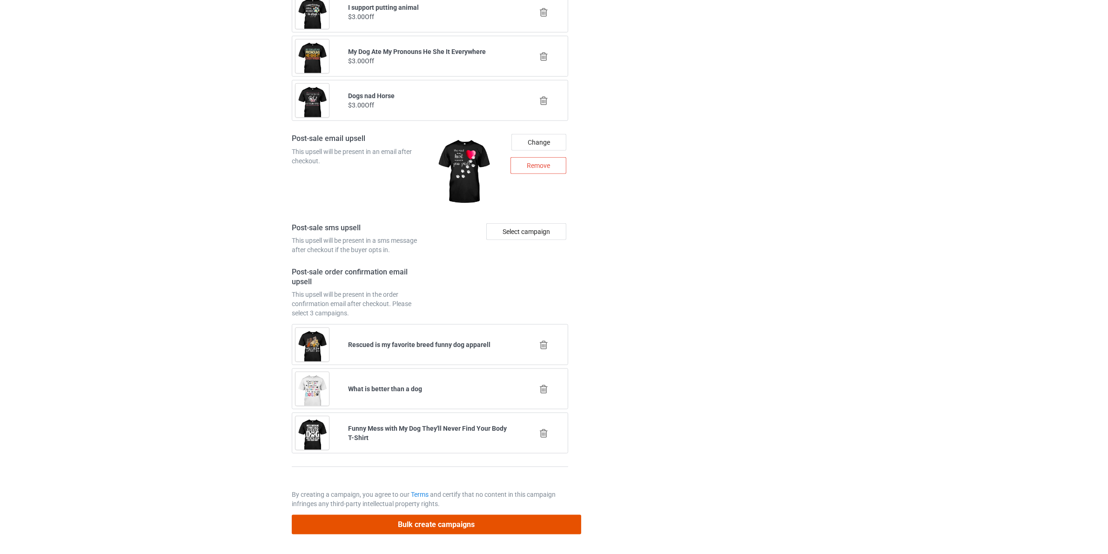
drag, startPoint x: 475, startPoint y: 521, endPoint x: 471, endPoint y: 517, distance: 6.0
click at [475, 522] on button "Bulk create campaigns" at bounding box center [437, 524] width 290 height 19
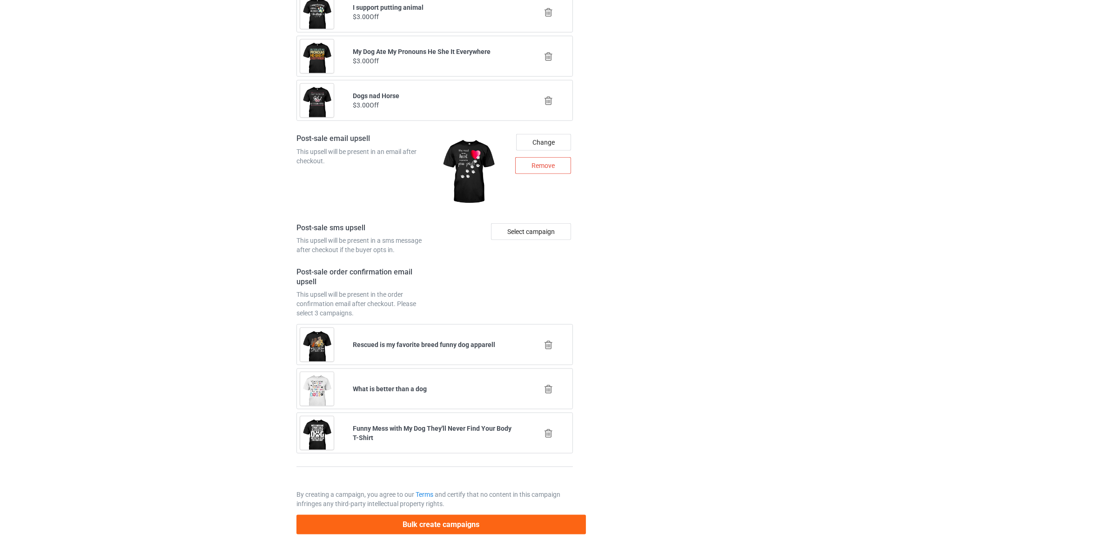
scroll to position [0, 0]
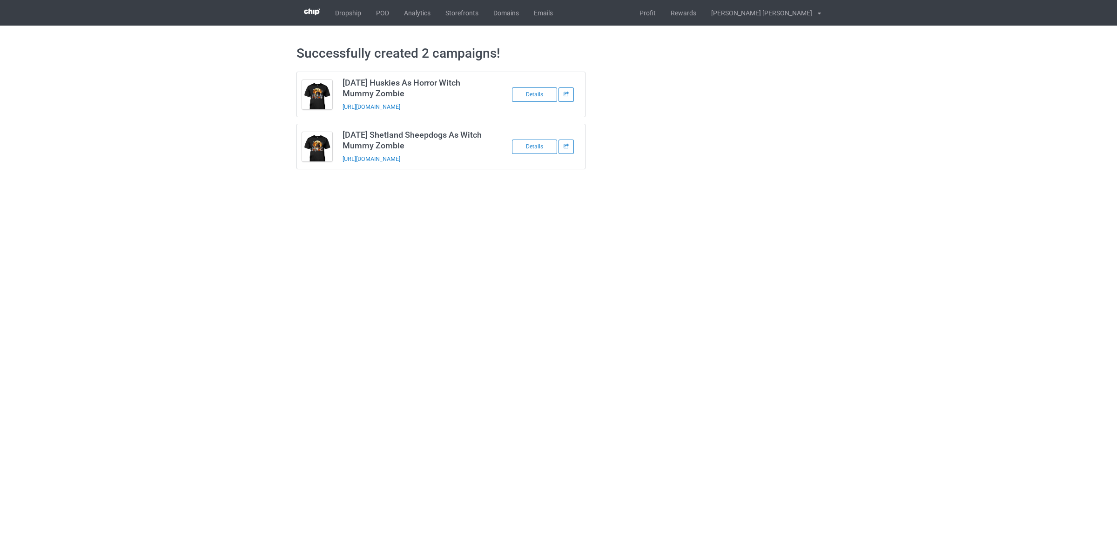
click at [392, 84] on h3 "[DATE] Huskies As Horror Witch Mummy Zombie" at bounding box center [416, 87] width 147 height 21
copy h3 "Huskies"
